Goal: Task Accomplishment & Management: Complete application form

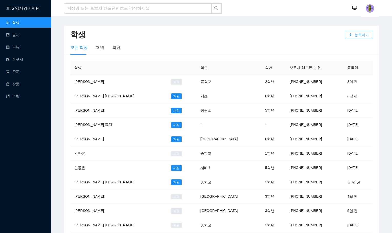
click at [359, 37] on span "등록하기" at bounding box center [362, 35] width 14 height 6
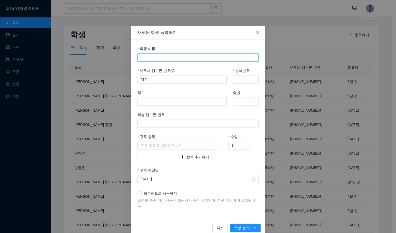
click at [183, 57] on input "학생 이름" at bounding box center [197, 58] width 121 height 8
type input "ㅇ"
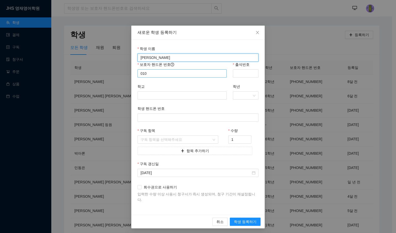
type input "[PERSON_NAME]"
click at [186, 72] on input "010" at bounding box center [181, 74] width 89 height 8
type input "01097005142"
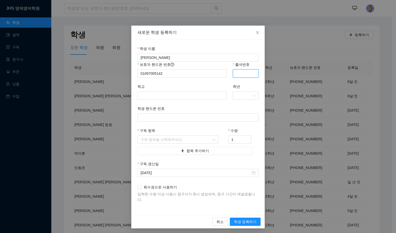
click at [250, 71] on input "출석번호" at bounding box center [246, 74] width 26 height 8
type input "5142"
click at [180, 98] on input "학교" at bounding box center [181, 96] width 89 height 8
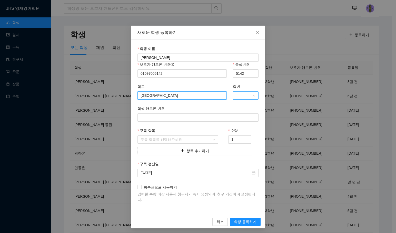
click at [255, 97] on div at bounding box center [246, 96] width 26 height 8
type input "[GEOGRAPHIC_DATA]"
click at [251, 112] on div "2" at bounding box center [245, 114] width 19 height 6
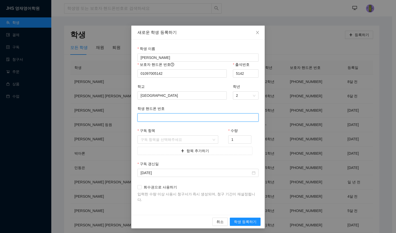
click at [142, 120] on input "학생 핸드폰 번호" at bounding box center [197, 118] width 121 height 8
click at [152, 137] on input "구독 항목" at bounding box center [176, 140] width 71 height 8
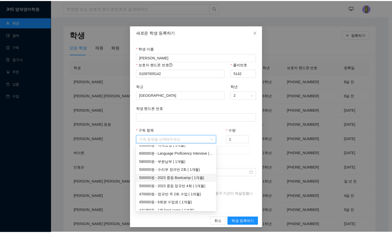
scroll to position [128, 0]
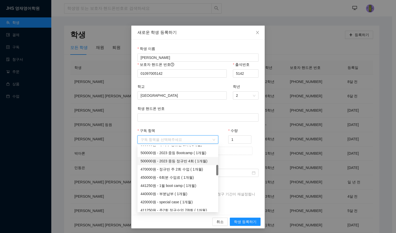
click at [189, 161] on div "500000원 - 2023 중등 정규반 4회 ( 1개월)" at bounding box center [178, 161] width 75 height 6
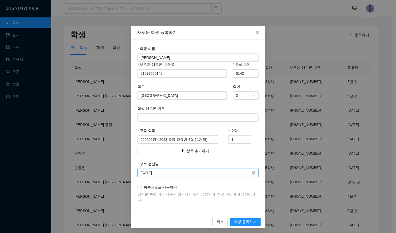
click at [234, 174] on input "[DATE]" at bounding box center [196, 173] width 110 height 6
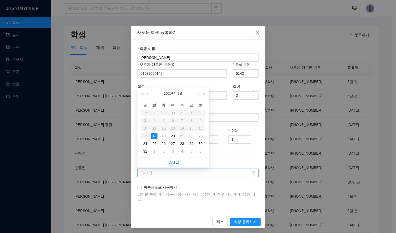
type input "[DATE]"
click at [183, 136] on div "21" at bounding box center [182, 136] width 6 height 6
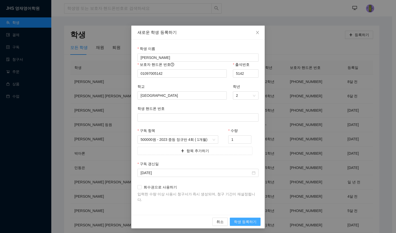
click at [244, 219] on span "학생 등록하기" at bounding box center [245, 222] width 23 height 6
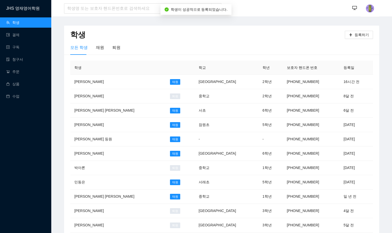
click at [177, 30] on h2 "학생" at bounding box center [207, 35] width 275 height 11
click at [242, 34] on h2 "학생" at bounding box center [207, 35] width 275 height 11
